Goal: Navigation & Orientation: Find specific page/section

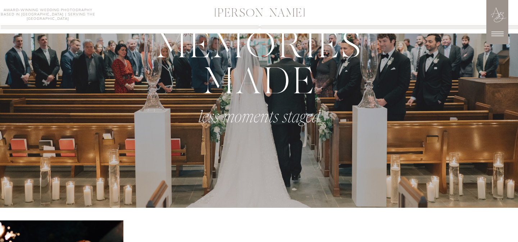
scroll to position [428, 0]
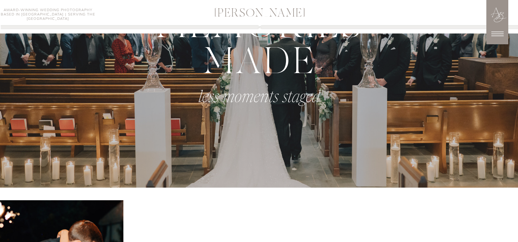
click at [496, 37] on icon at bounding box center [498, 34] width 18 height 18
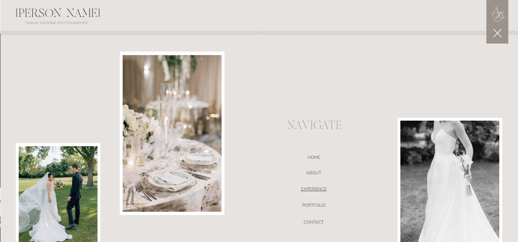
click at [320, 192] on nav "EXPERIENCE" at bounding box center [313, 189] width 153 height 7
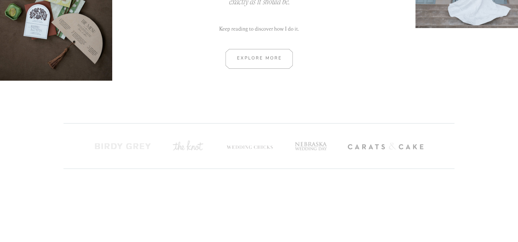
scroll to position [464, 0]
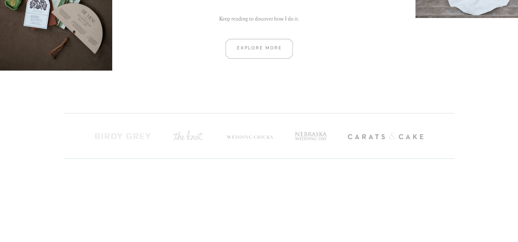
click at [248, 51] on div at bounding box center [259, 49] width 97 height 20
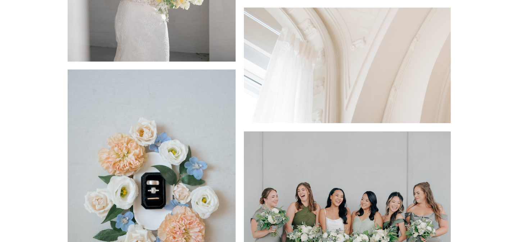
scroll to position [710, 0]
